Goal: Task Accomplishment & Management: Manage account settings

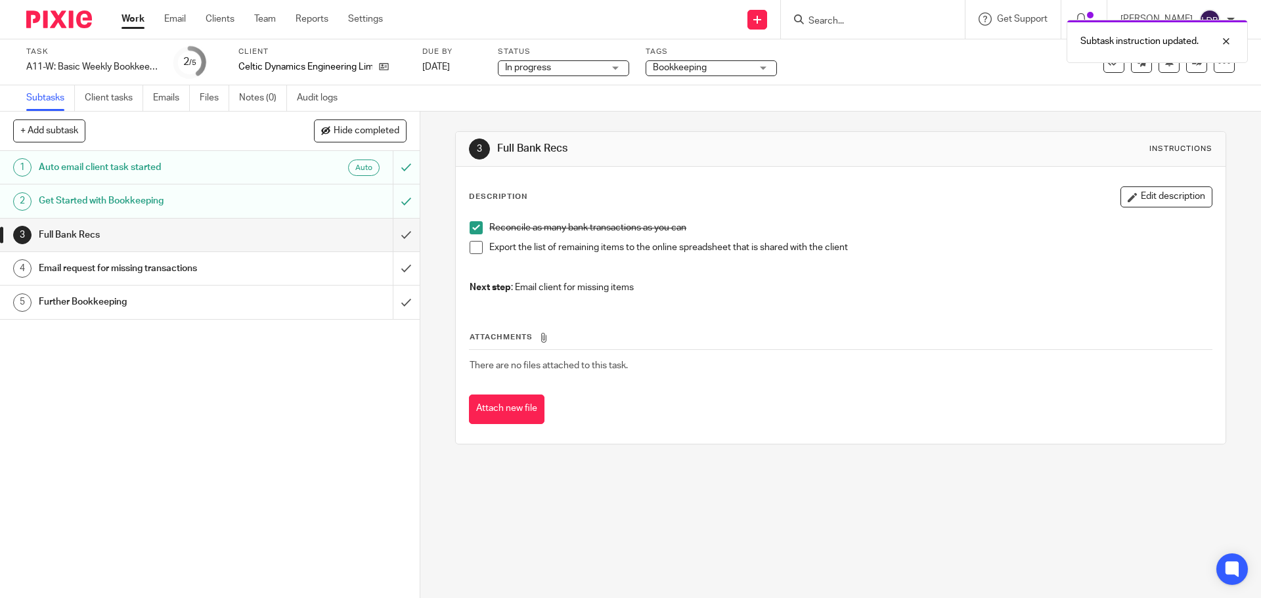
click at [476, 250] on span at bounding box center [476, 247] width 13 height 13
click at [397, 238] on input "submit" at bounding box center [210, 235] width 420 height 33
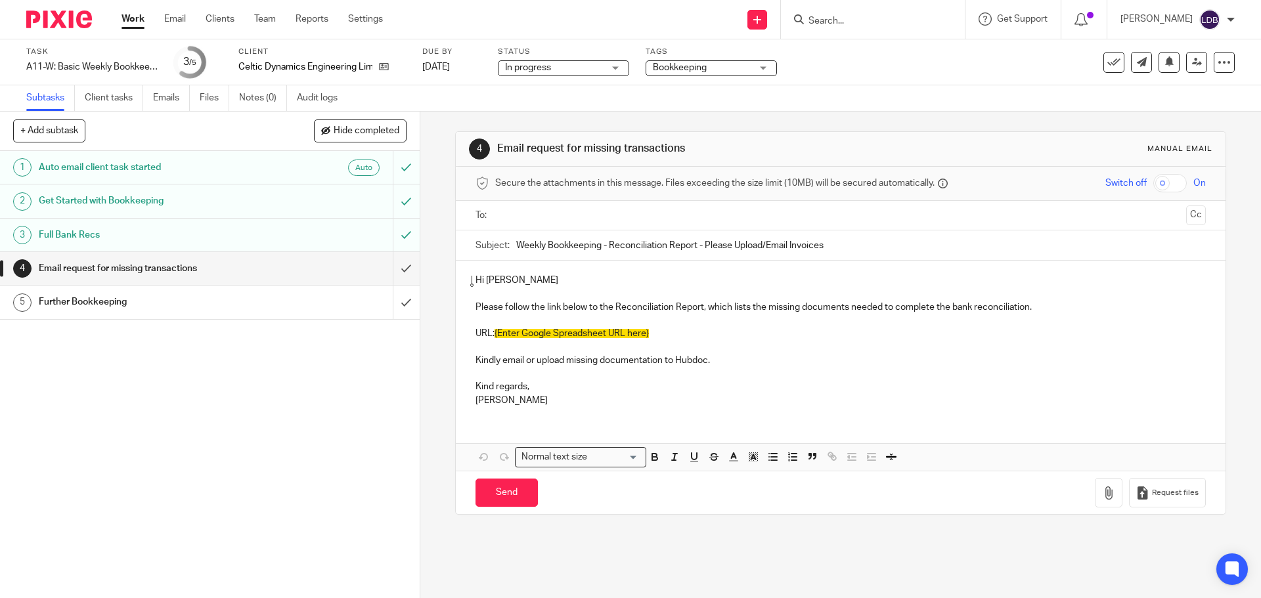
click at [500, 215] on input "text" at bounding box center [840, 215] width 680 height 15
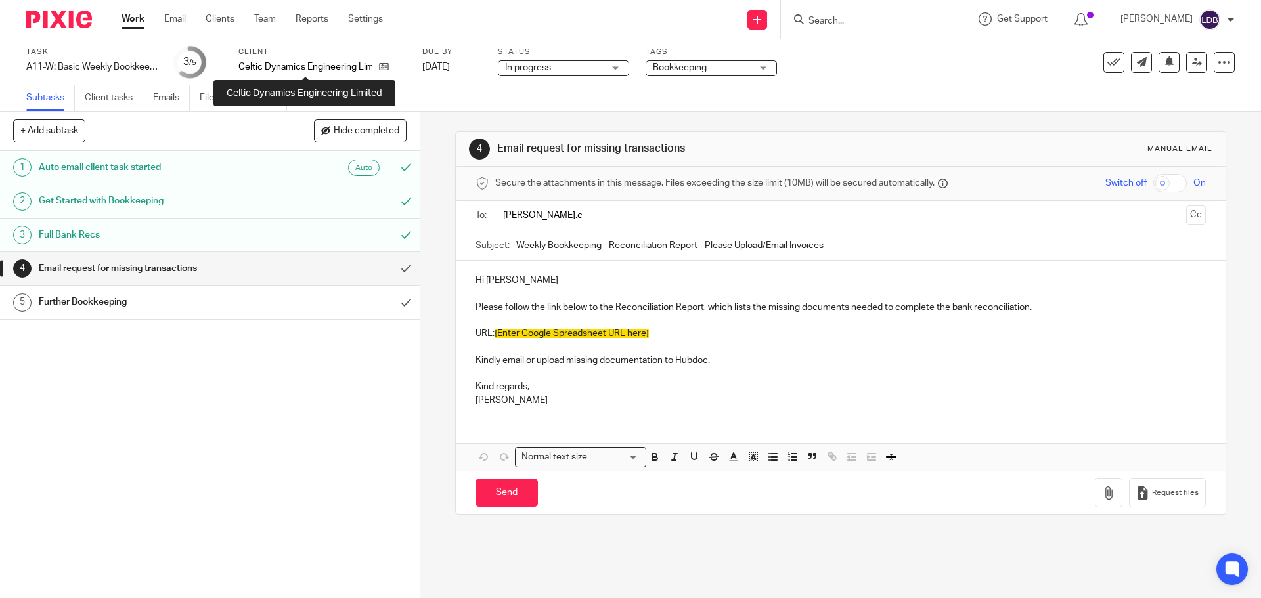
type input "[PERSON_NAME].c"
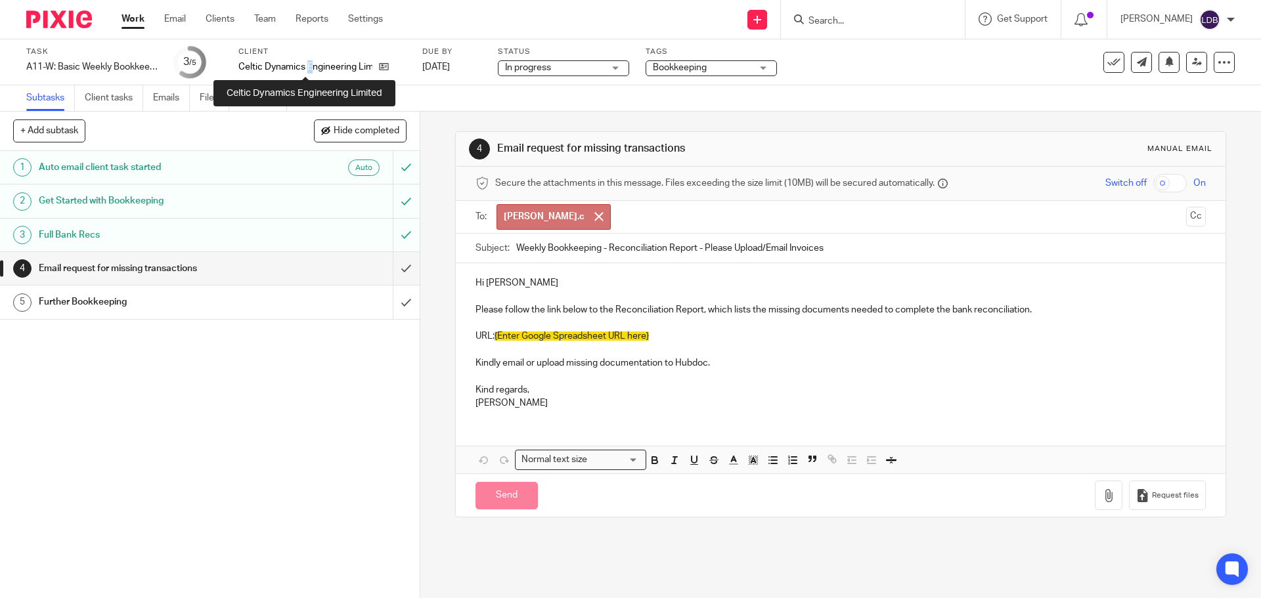
click at [310, 68] on p "Celtic Dynamics Engineering Limited" at bounding box center [305, 66] width 134 height 13
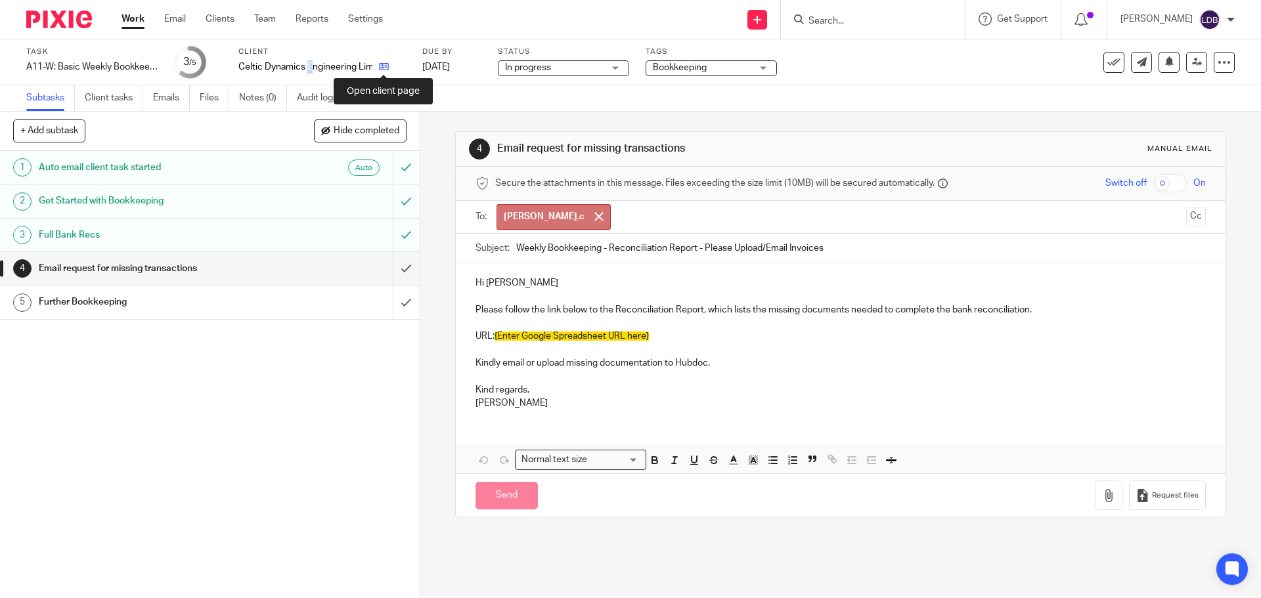
click at [383, 66] on icon at bounding box center [384, 67] width 10 height 10
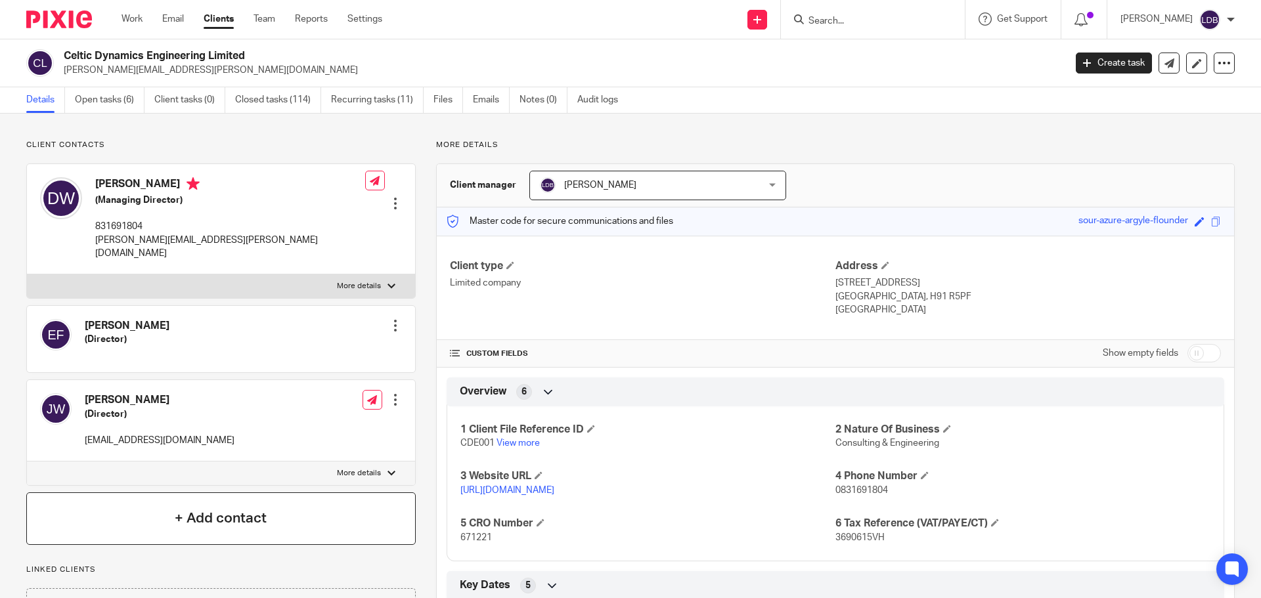
click at [209, 508] on h4 "+ Add contact" at bounding box center [221, 518] width 92 height 20
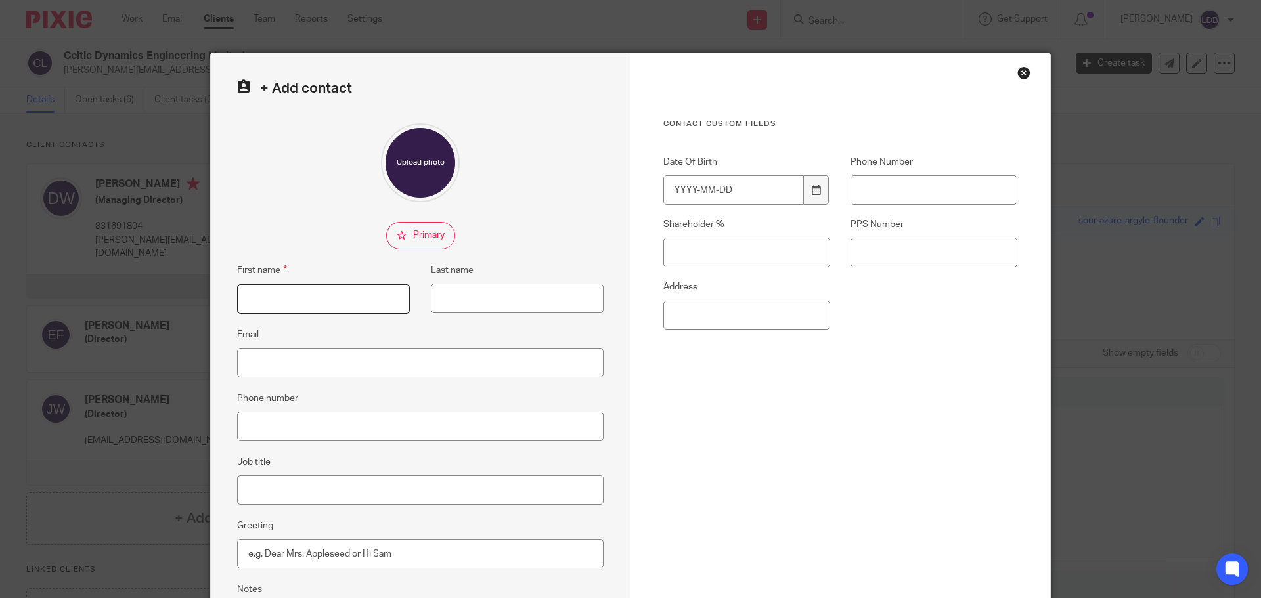
click at [279, 297] on input "First name" at bounding box center [323, 299] width 173 height 30
type input "Adam"
type input "Courtney"
click at [252, 359] on input "Email" at bounding box center [420, 363] width 366 height 30
paste input "[PERSON_NAME][EMAIL_ADDRESS][PERSON_NAME][DOMAIN_NAME]"
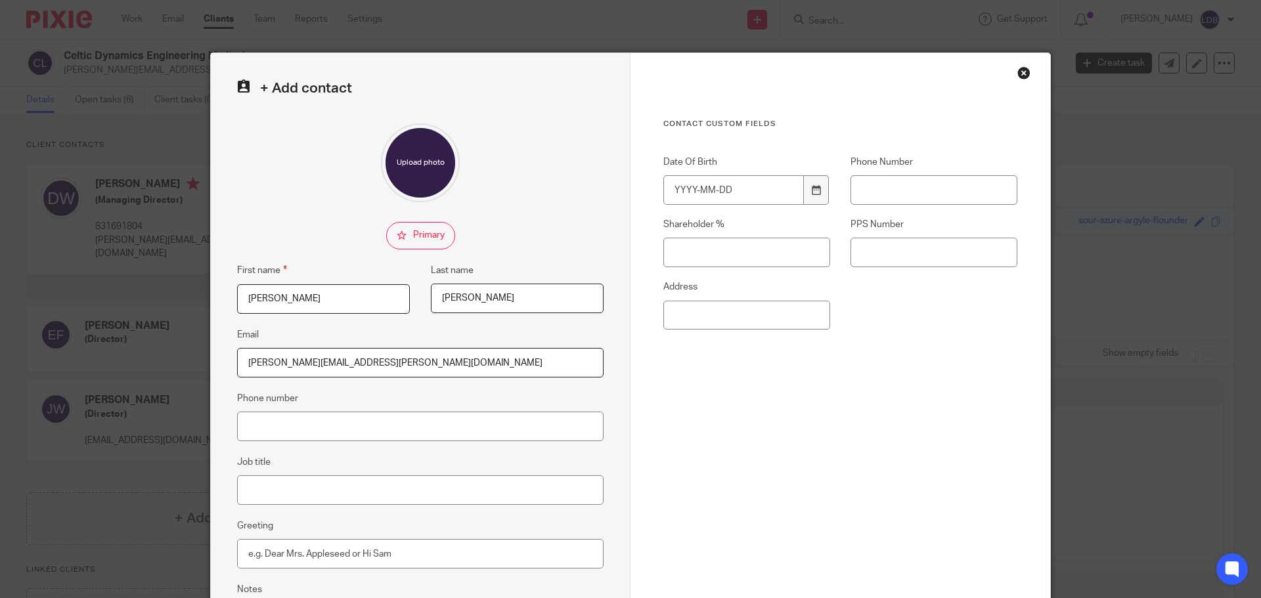
type input "[PERSON_NAME][EMAIL_ADDRESS][PERSON_NAME][DOMAIN_NAME]"
click at [349, 493] on input "Job title" at bounding box center [420, 490] width 366 height 30
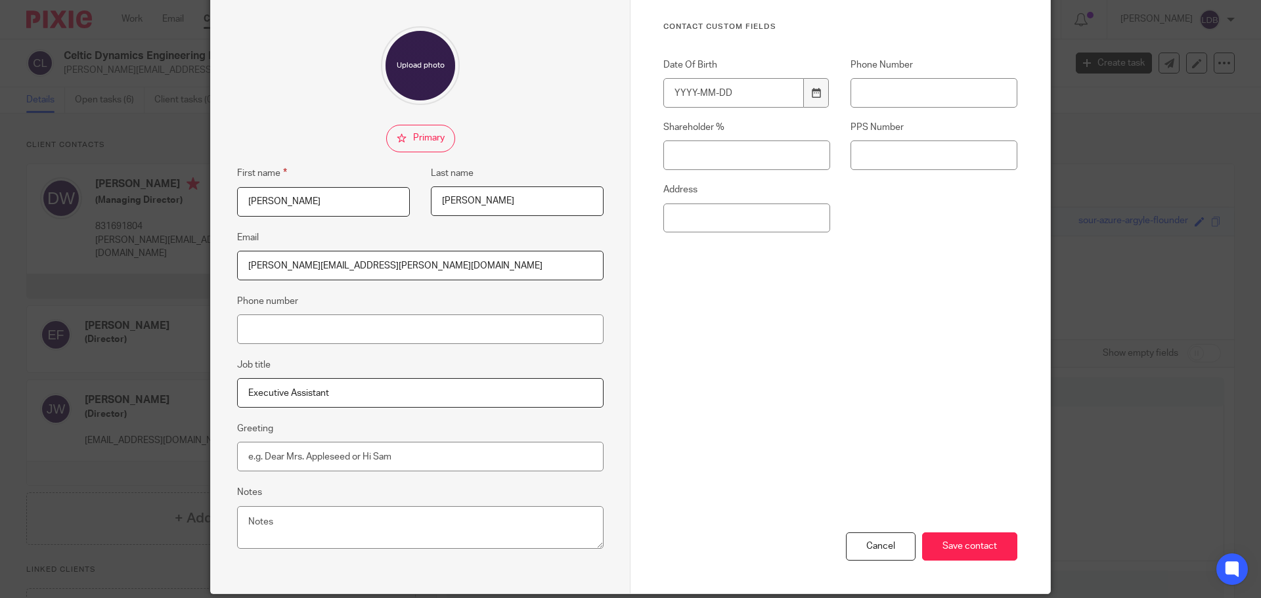
scroll to position [146, 0]
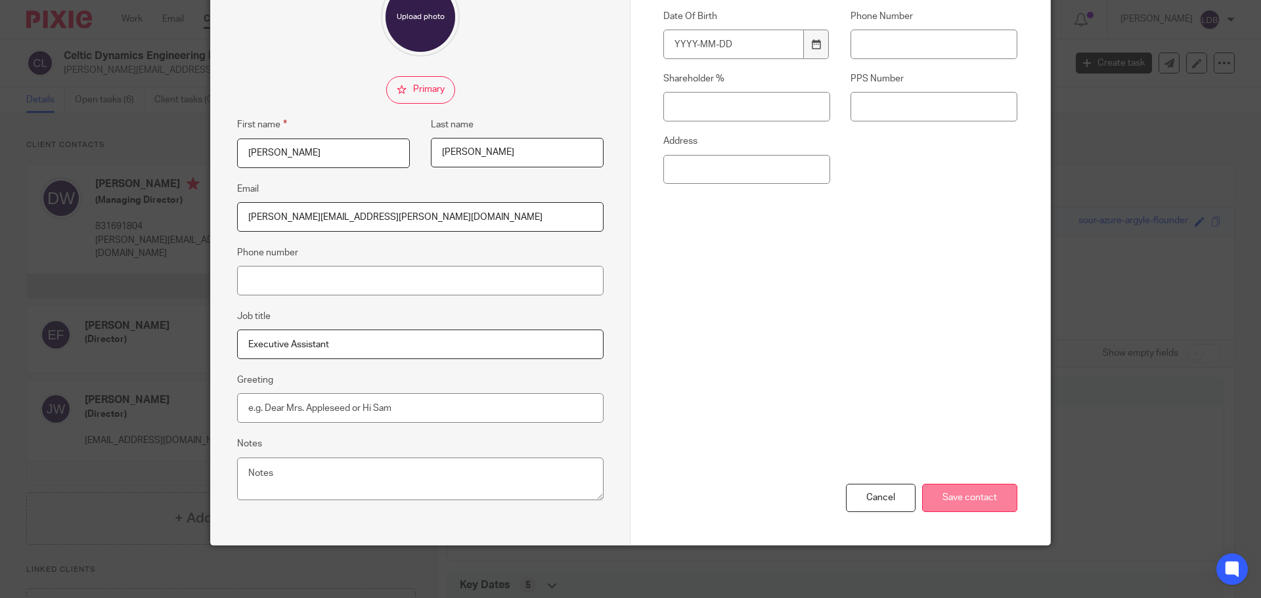
type input "Executive Assistant"
click at [987, 496] on input "Save contact" at bounding box center [969, 498] width 95 height 28
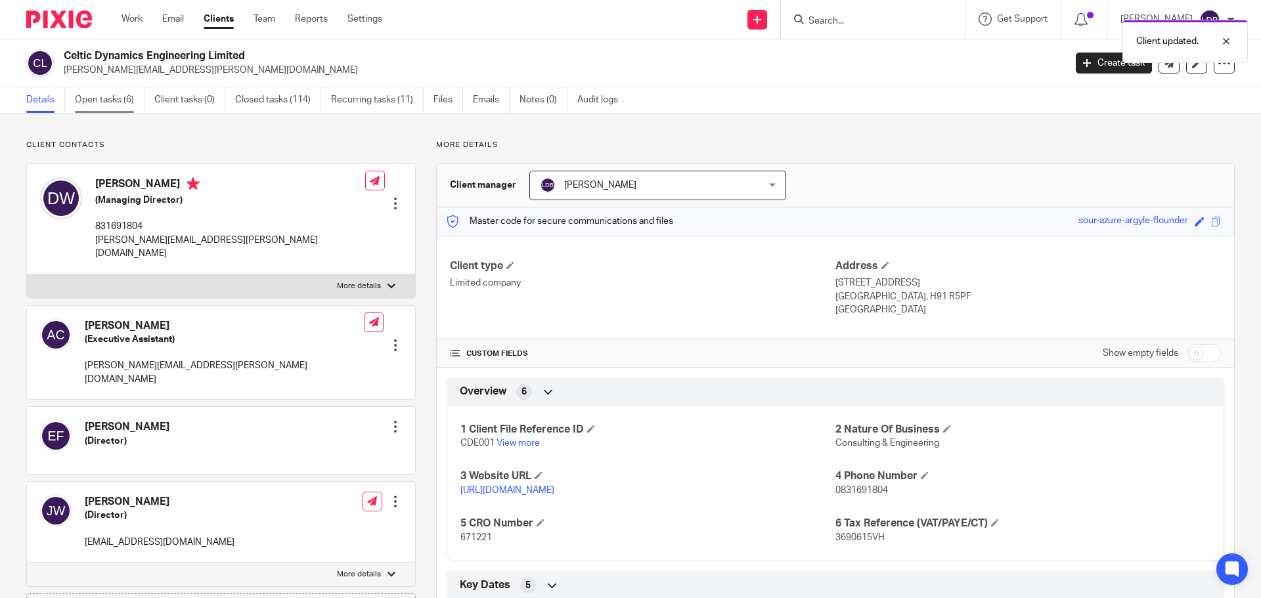
click at [112, 100] on link "Open tasks (6)" at bounding box center [110, 100] width 70 height 26
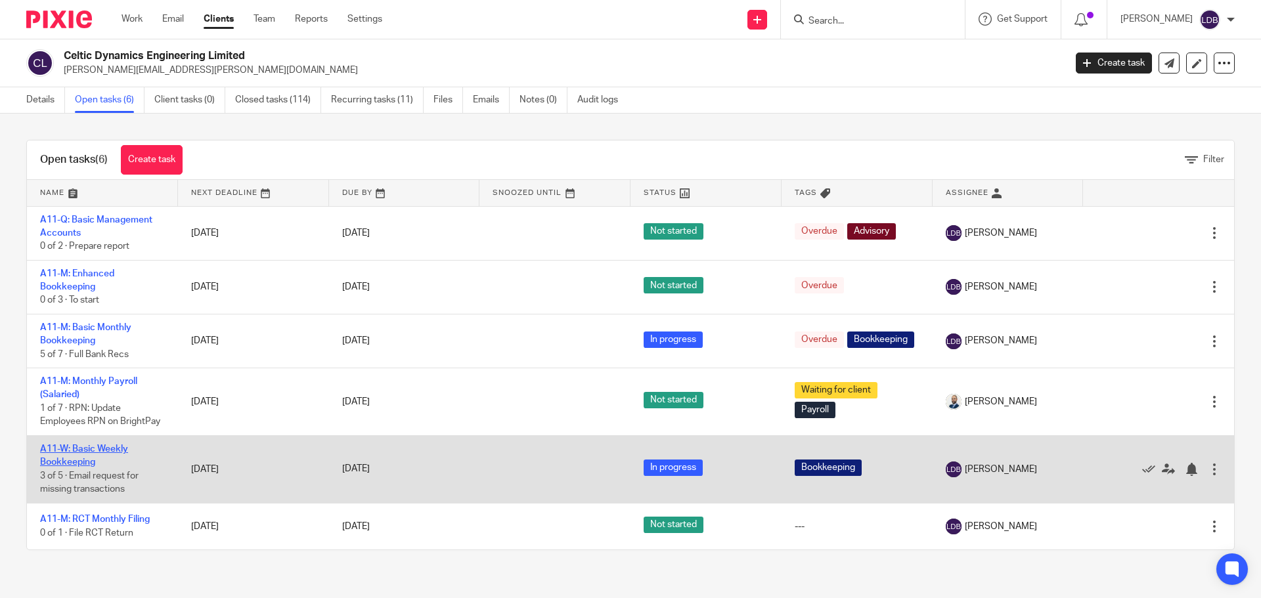
click at [92, 450] on link "A11-W: Basic Weekly Bookkeeping" at bounding box center [84, 456] width 88 height 22
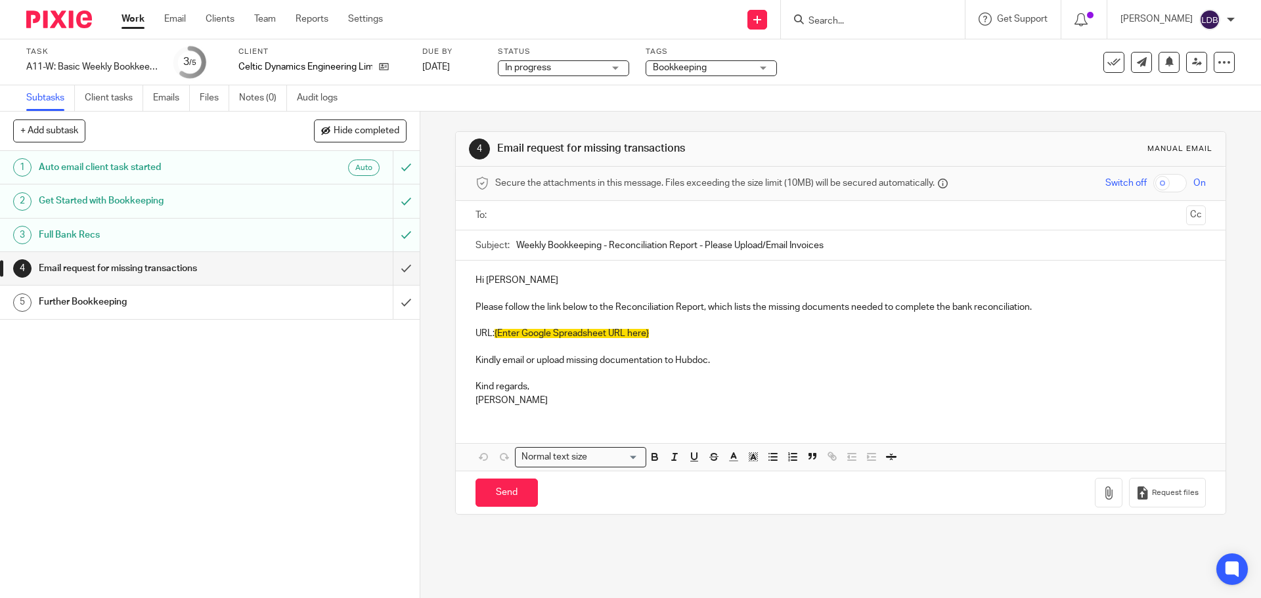
click at [506, 214] on input "text" at bounding box center [840, 215] width 680 height 15
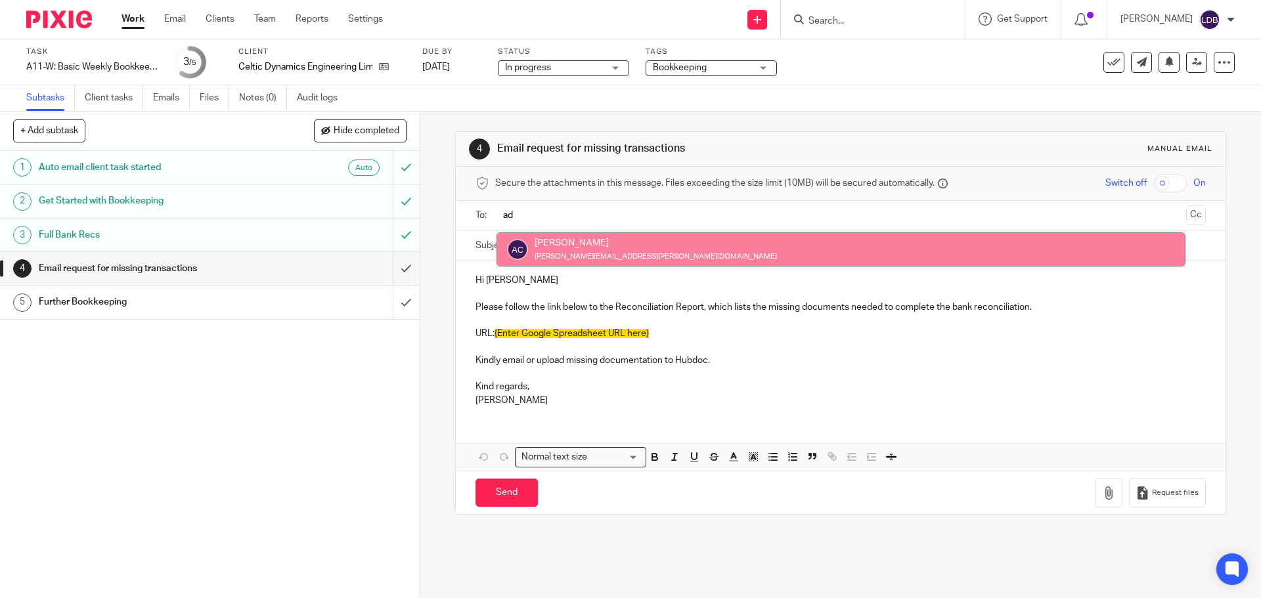
type input "ad"
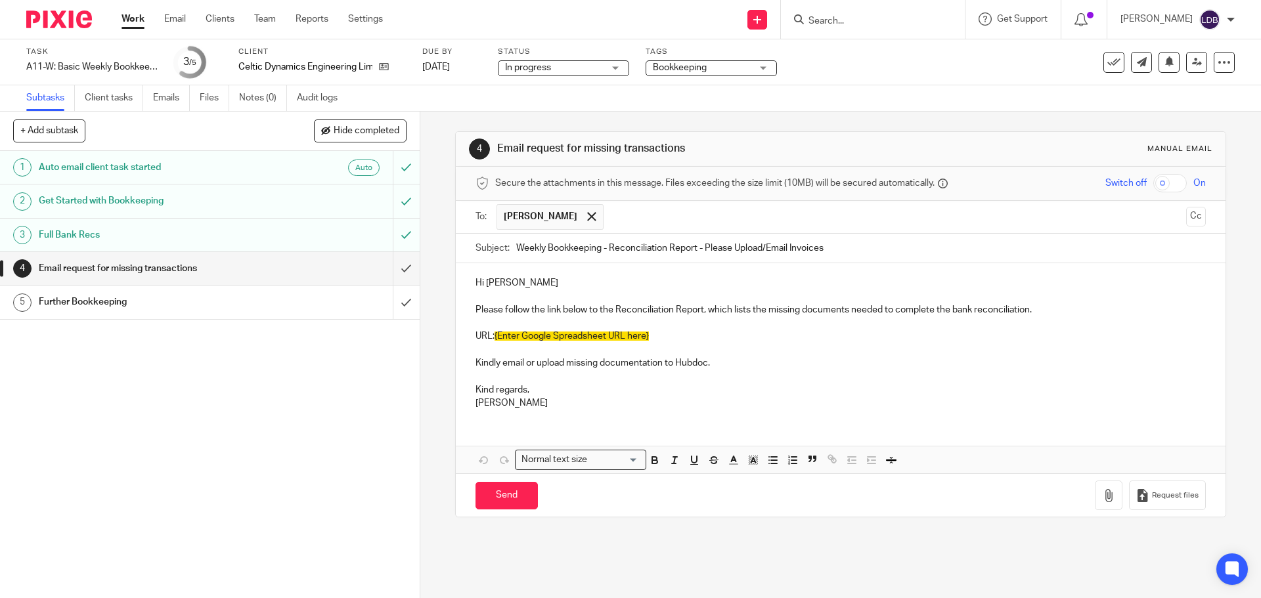
click at [492, 279] on p "Hi Dylan" at bounding box center [840, 282] width 730 height 13
click at [516, 248] on input "Weekly Bookkeeping - Reconciliation Report - Please Upload/Email Invoices" at bounding box center [860, 249] width 689 height 30
click at [887, 245] on input "CDE001 || Weekly Bookkeeping - Reconciliation Report - Please Upload/Email Invo…" at bounding box center [860, 249] width 689 height 30
type input "CDE001 || Weekly Bookkeeping - Reconciliation Report - Please Upload/Email Invo…"
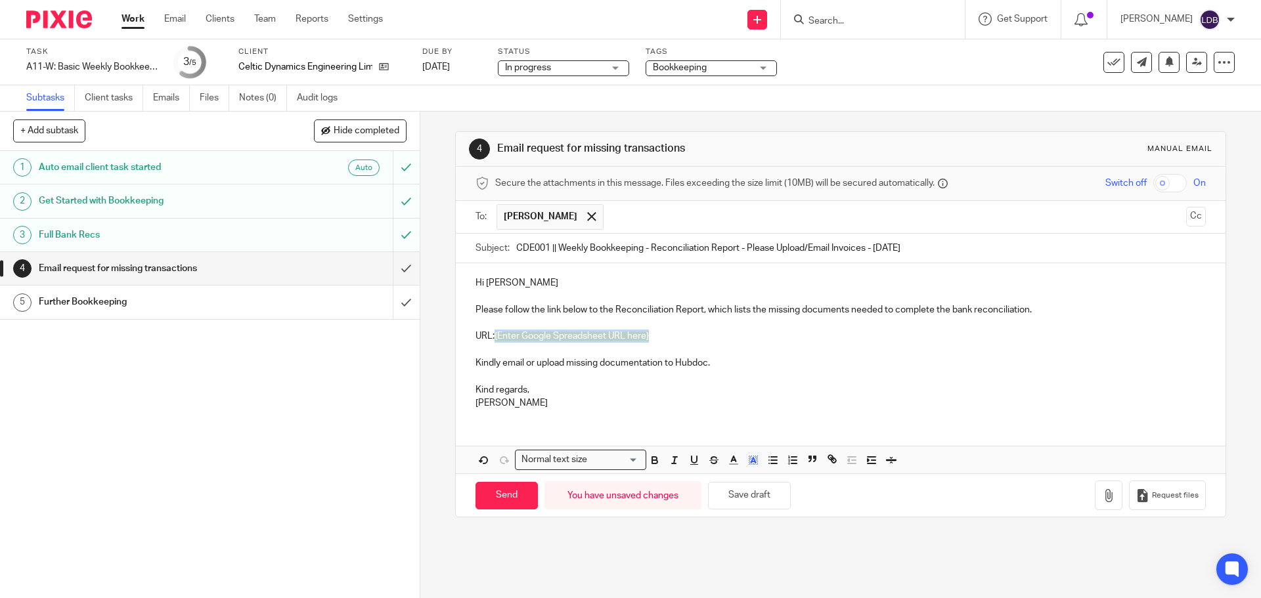
drag, startPoint x: 491, startPoint y: 337, endPoint x: 749, endPoint y: 334, distance: 257.4
click at [749, 334] on p "URL: {Enter Google Spreadsheet URL here}" at bounding box center [840, 336] width 730 height 13
click at [500, 494] on input "Send" at bounding box center [506, 496] width 62 height 28
type input "Sent"
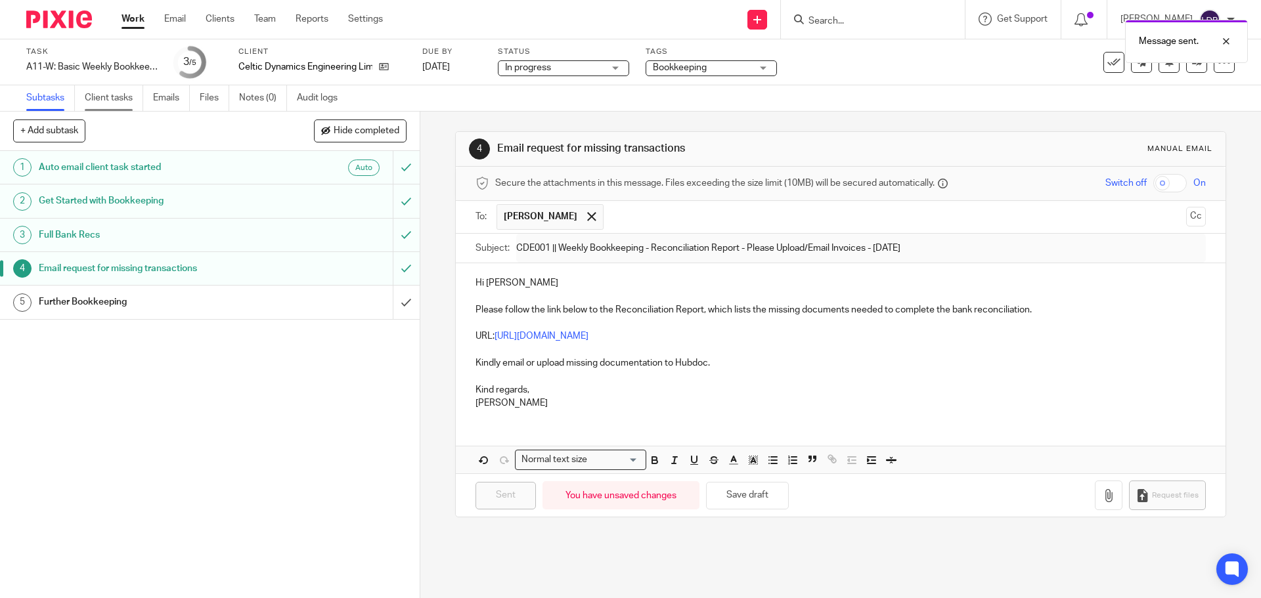
click at [102, 94] on link "Client tasks" at bounding box center [114, 98] width 58 height 26
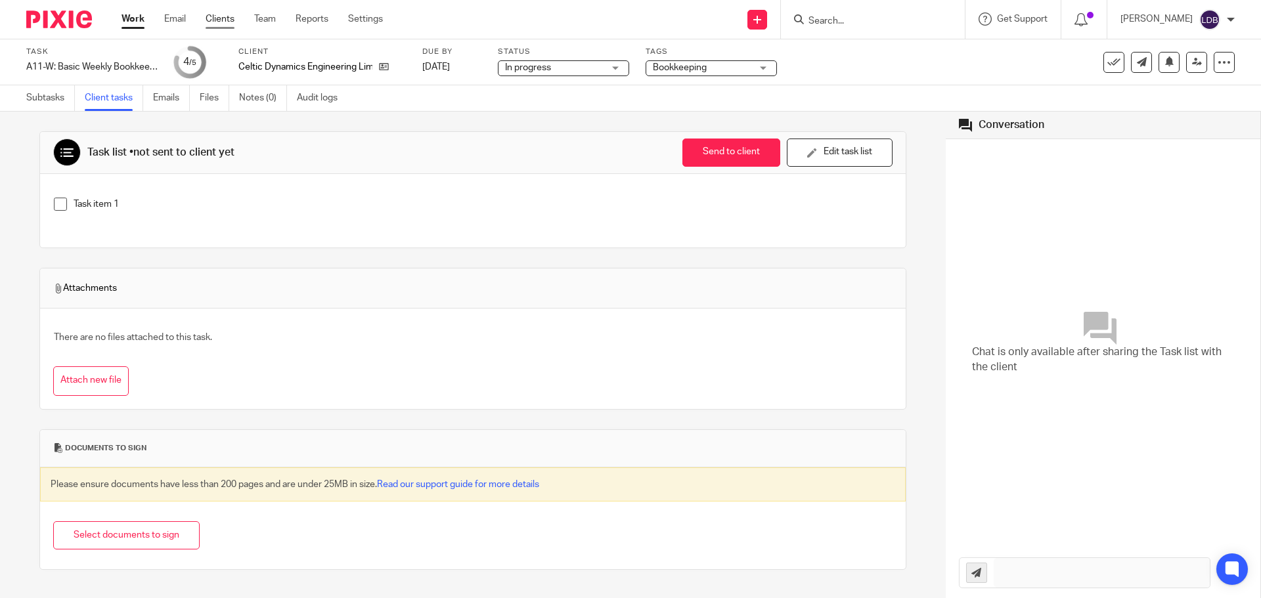
click at [232, 20] on link "Clients" at bounding box center [220, 18] width 29 height 13
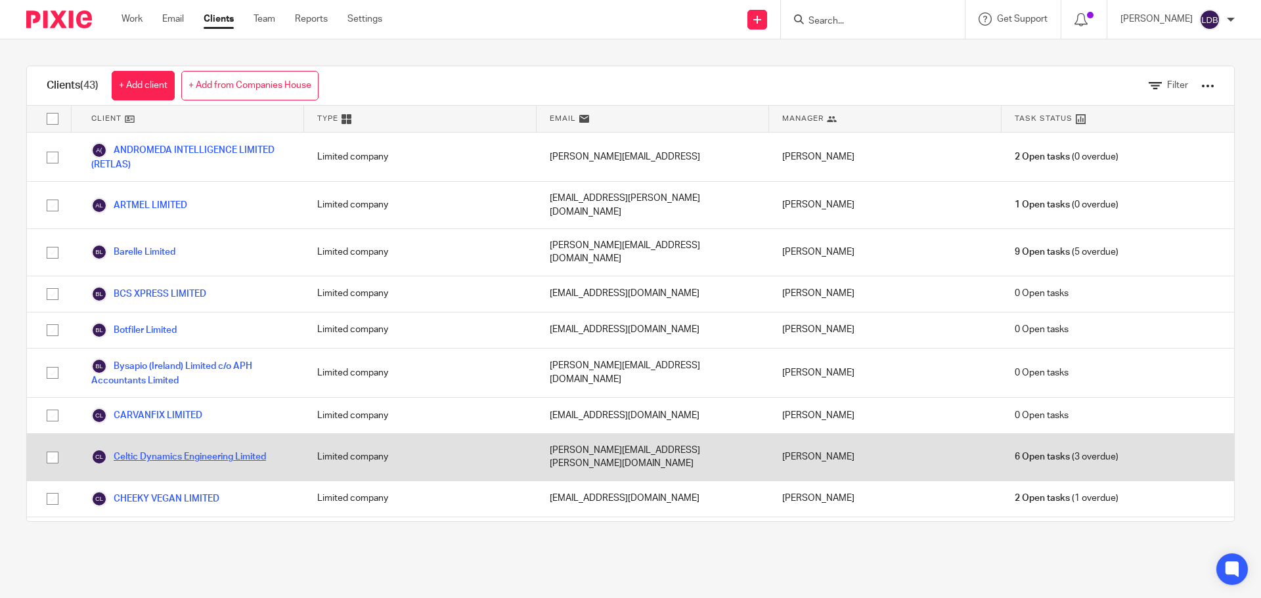
click at [174, 449] on link "Celtic Dynamics Engineering Limited" at bounding box center [178, 457] width 175 height 16
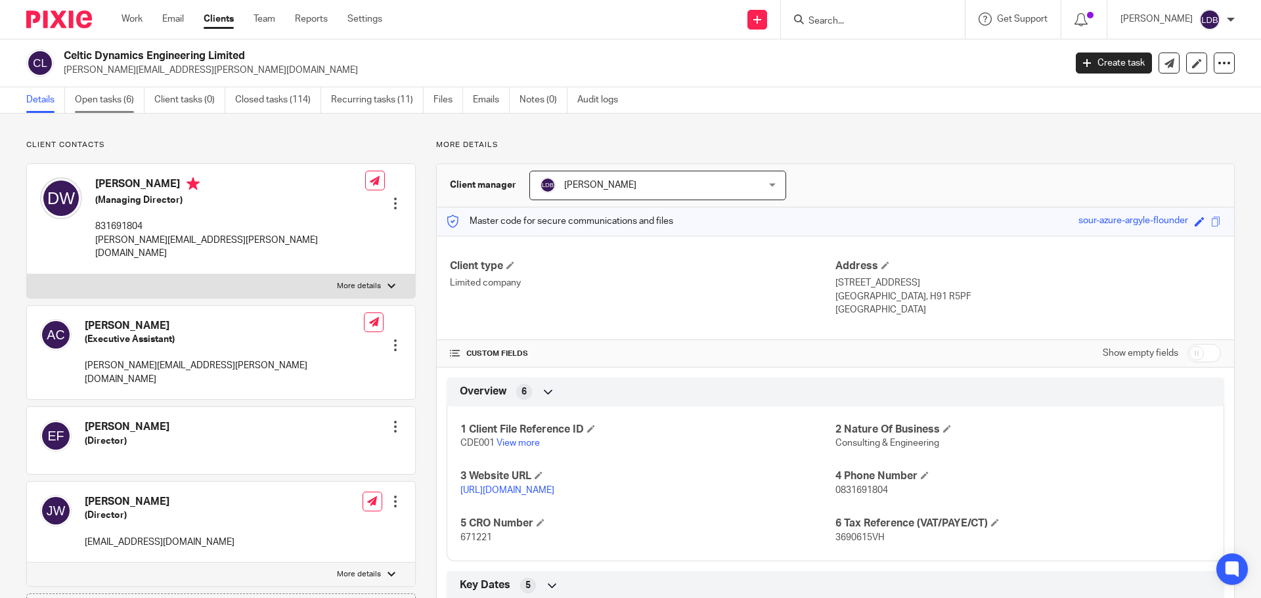
click at [120, 99] on link "Open tasks (6)" at bounding box center [110, 100] width 70 height 26
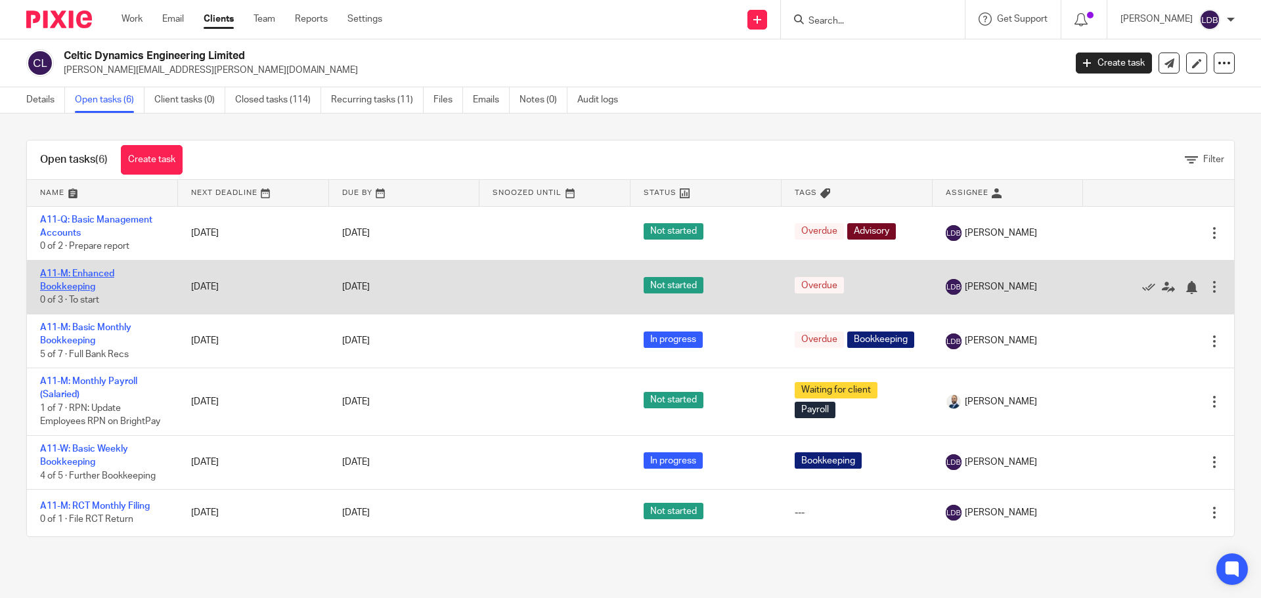
click at [79, 275] on link "A11-M: Enhanced Bookkeeping" at bounding box center [77, 280] width 74 height 22
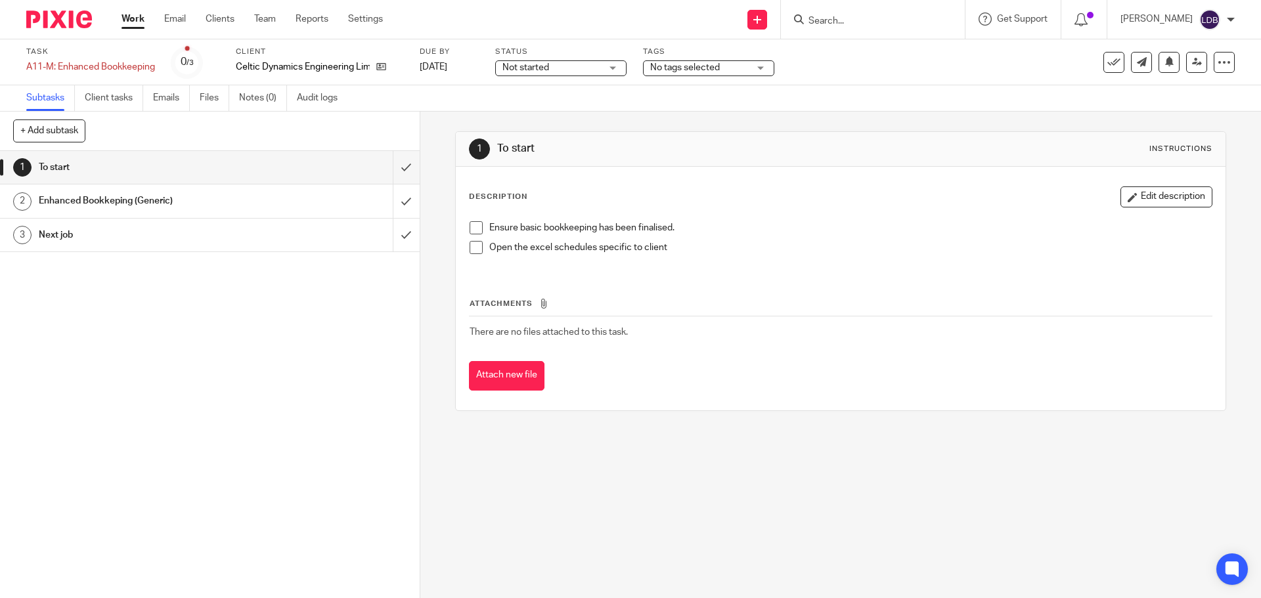
click at [473, 227] on span at bounding box center [476, 227] width 13 height 13
click at [471, 247] on span at bounding box center [476, 247] width 13 height 13
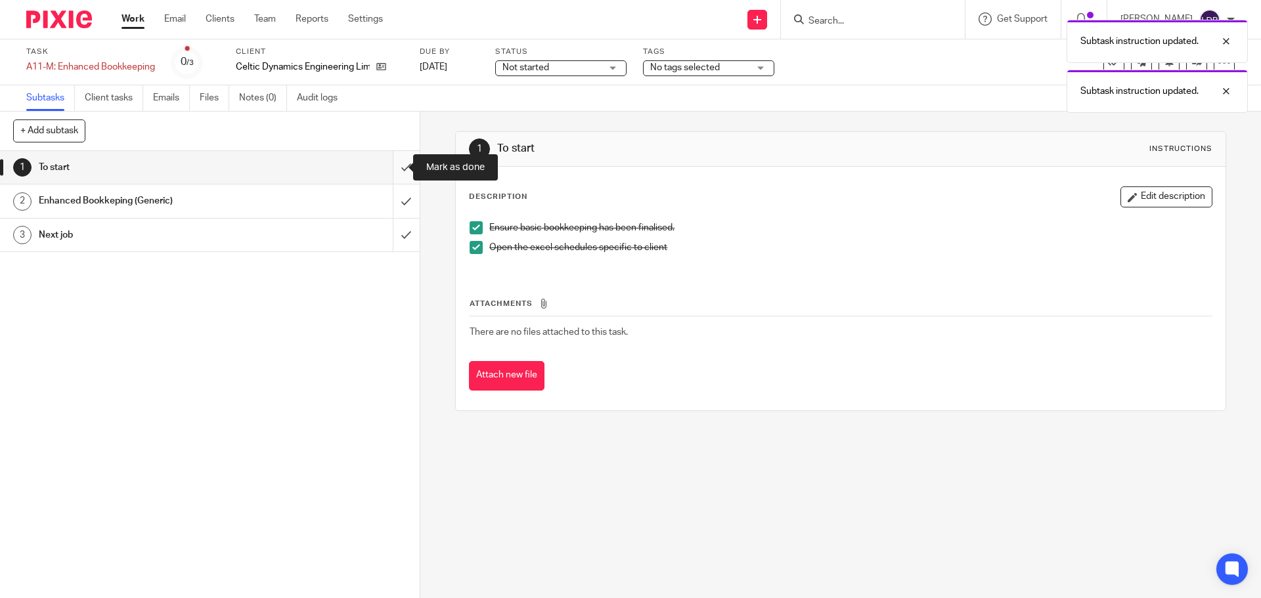
click at [390, 167] on input "submit" at bounding box center [210, 167] width 420 height 33
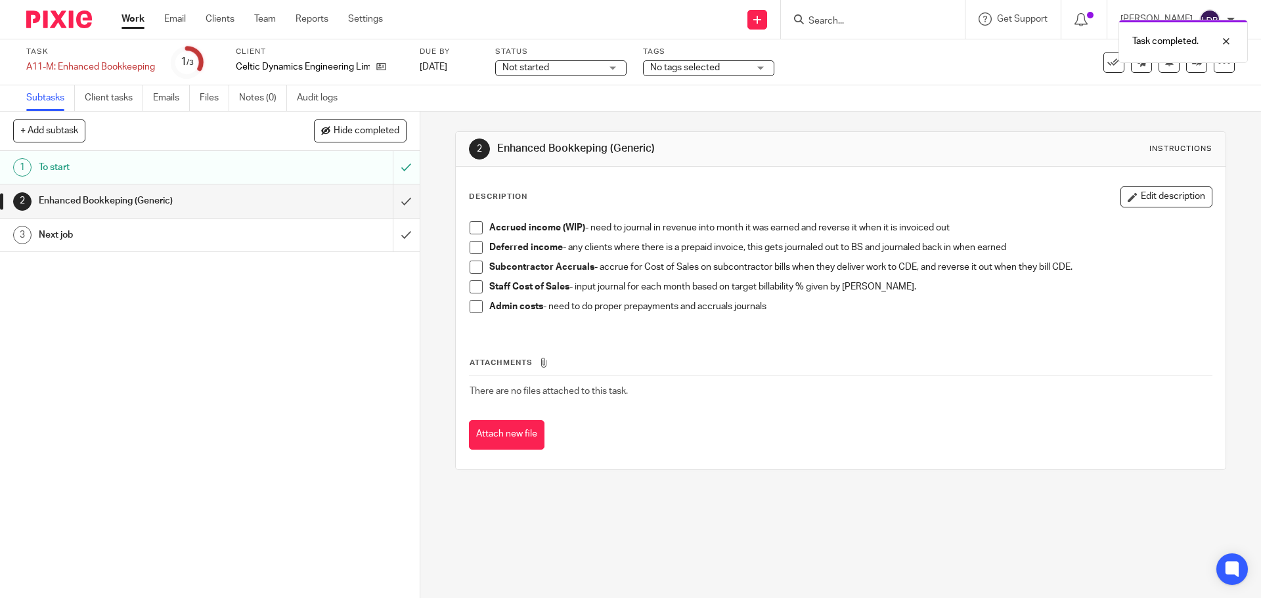
click at [474, 230] on span at bounding box center [476, 227] width 13 height 13
click at [474, 249] on span at bounding box center [476, 247] width 13 height 13
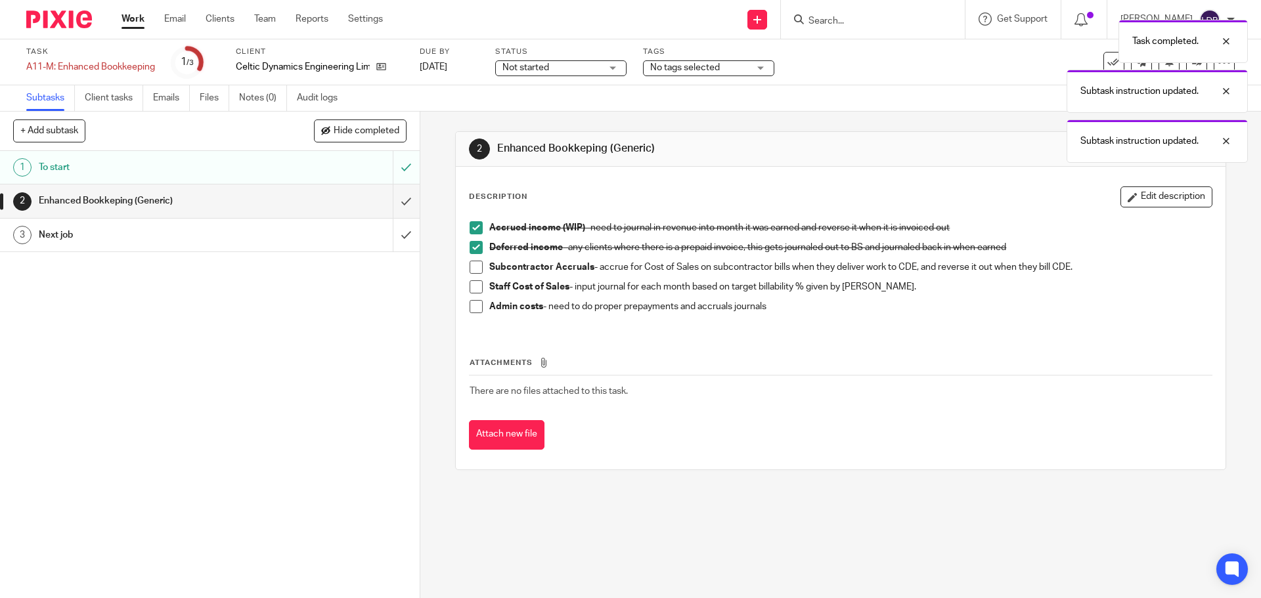
click at [472, 267] on span at bounding box center [476, 267] width 13 height 13
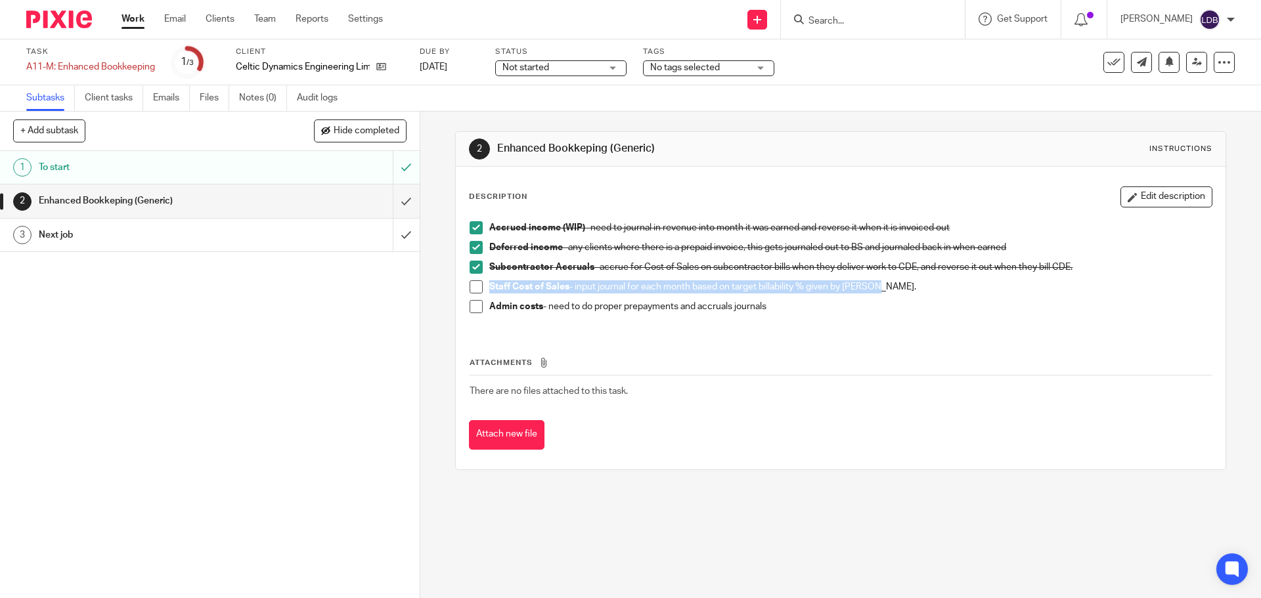
drag, startPoint x: 874, startPoint y: 290, endPoint x: 450, endPoint y: 291, distance: 424.2
click at [450, 291] on div "2 Enhanced Bookkeping (Generic) Instructions Description Edit description Accru…" at bounding box center [840, 355] width 841 height 487
click at [187, 326] on div "1 To start 2 Enhanced Bookkeping (Generic) 3 Next job" at bounding box center [210, 374] width 420 height 447
click at [476, 308] on span at bounding box center [476, 306] width 13 height 13
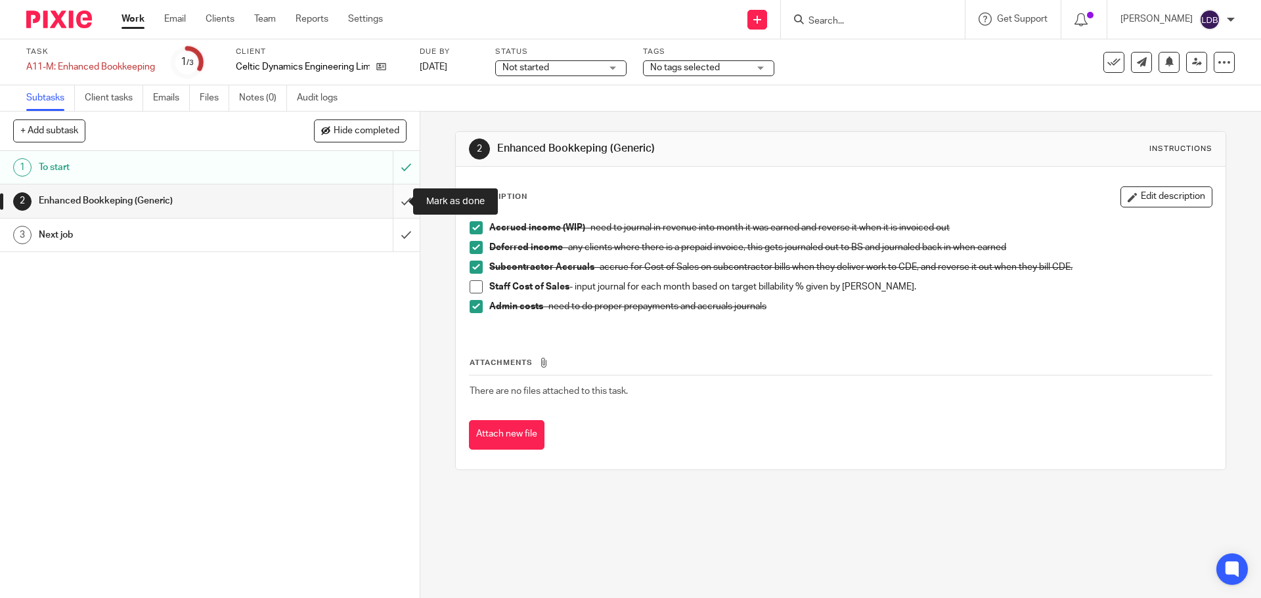
click at [385, 206] on input "submit" at bounding box center [210, 201] width 420 height 33
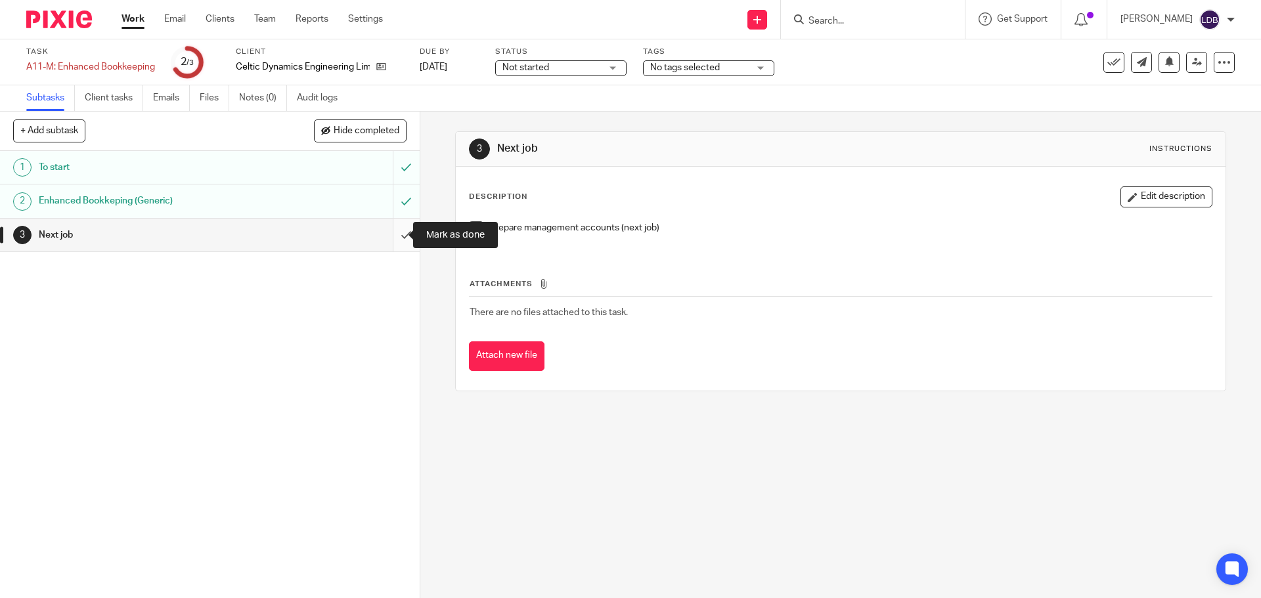
click at [401, 232] on input "submit" at bounding box center [210, 235] width 420 height 33
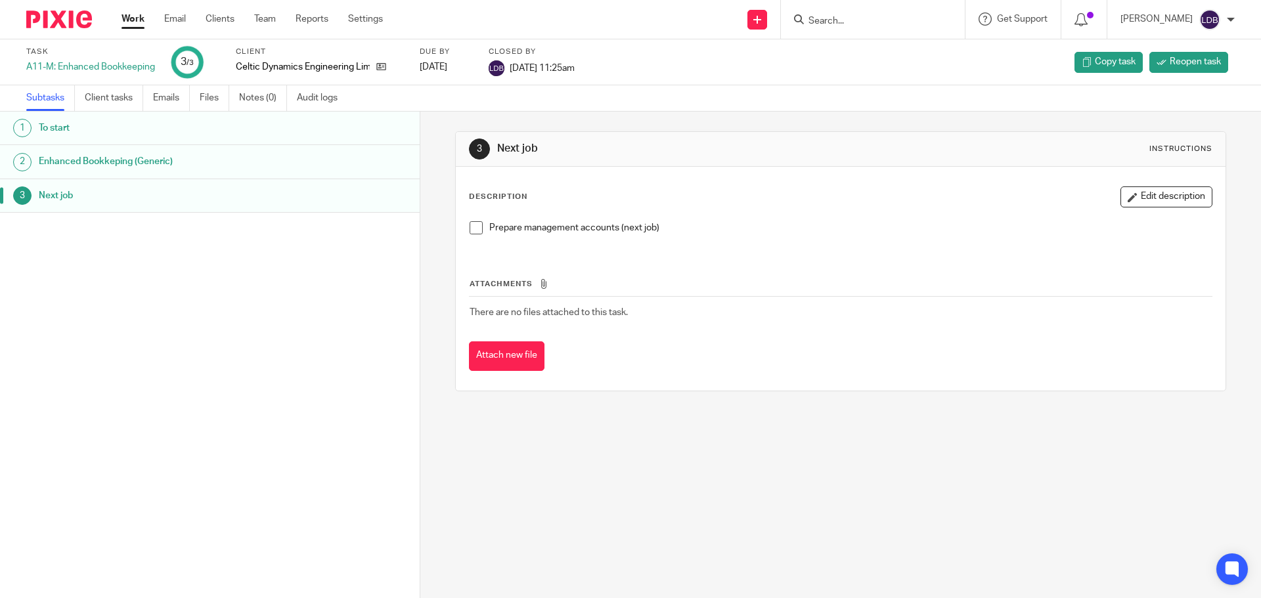
click at [136, 22] on link "Work" at bounding box center [132, 18] width 23 height 13
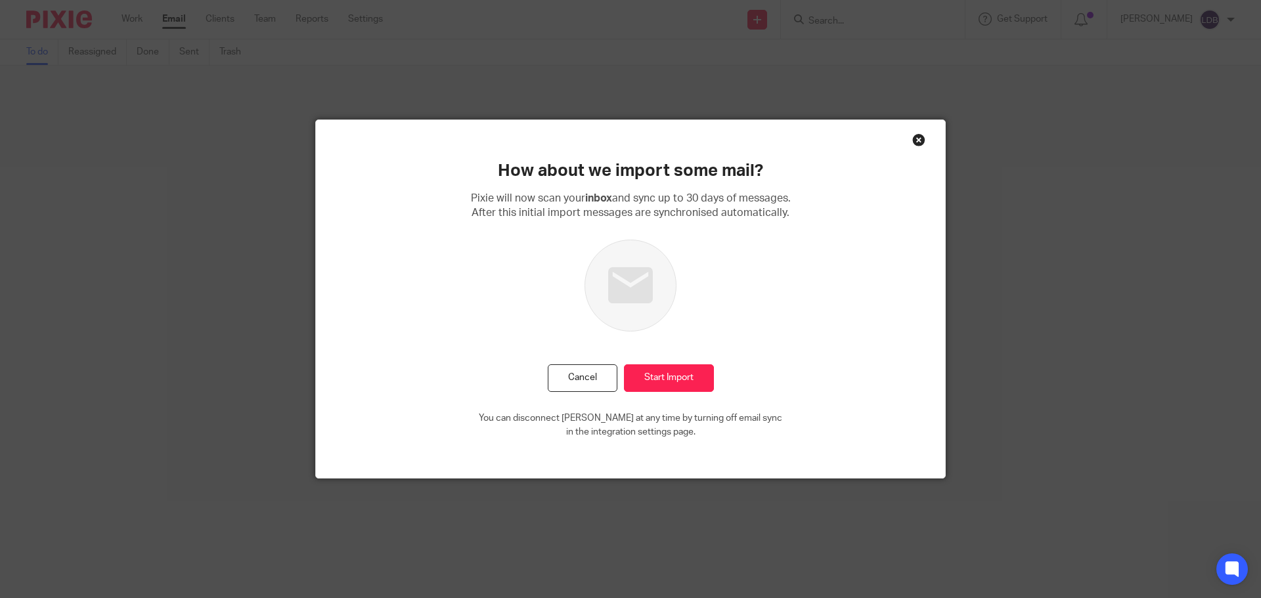
click at [916, 139] on div "Close this dialog window" at bounding box center [918, 139] width 13 height 13
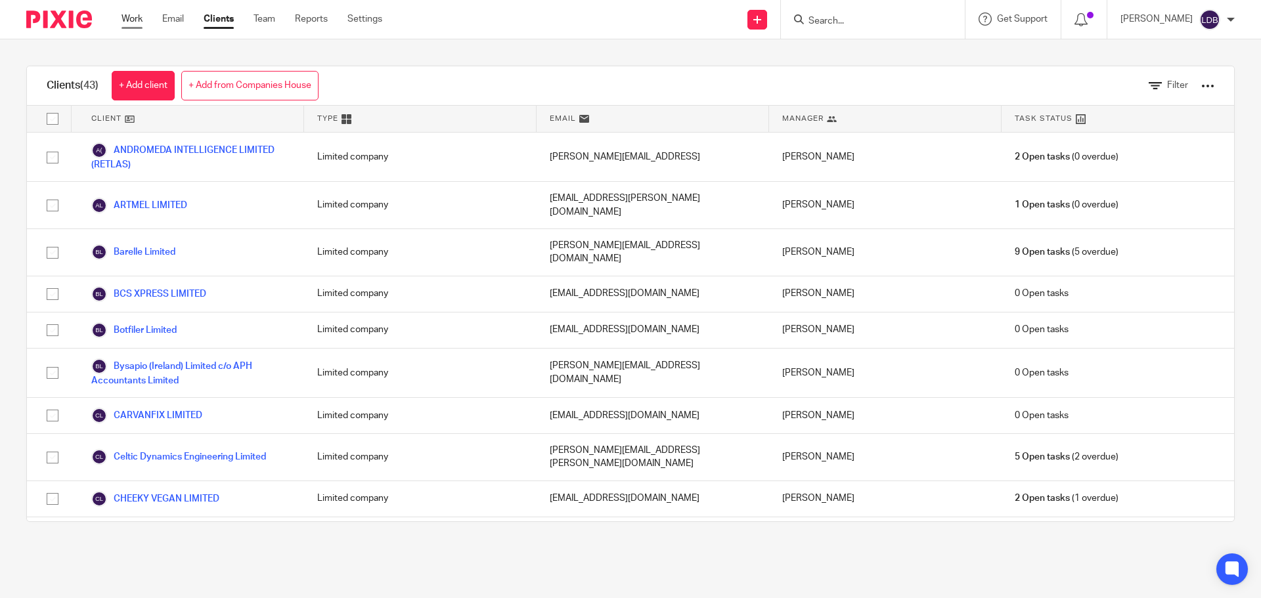
click at [128, 19] on link "Work" at bounding box center [131, 18] width 21 height 13
